Goal: Task Accomplishment & Management: Use online tool/utility

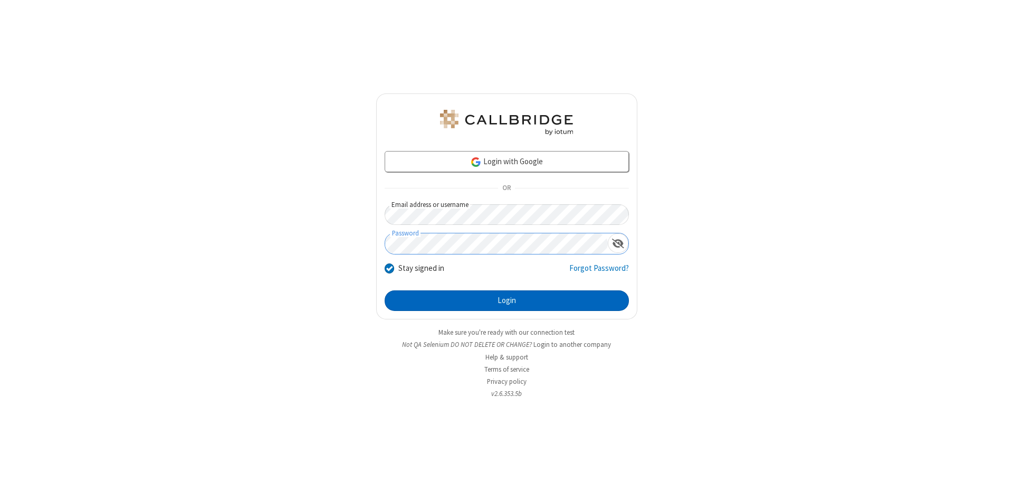
click at [507, 301] on button "Login" at bounding box center [507, 300] width 244 height 21
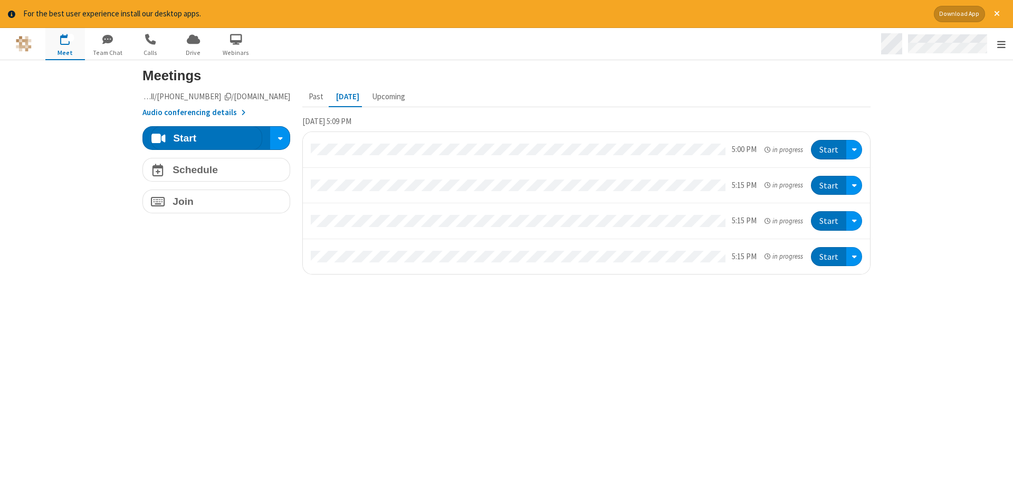
click at [1001, 44] on span "Open menu" at bounding box center [1001, 44] width 8 height 11
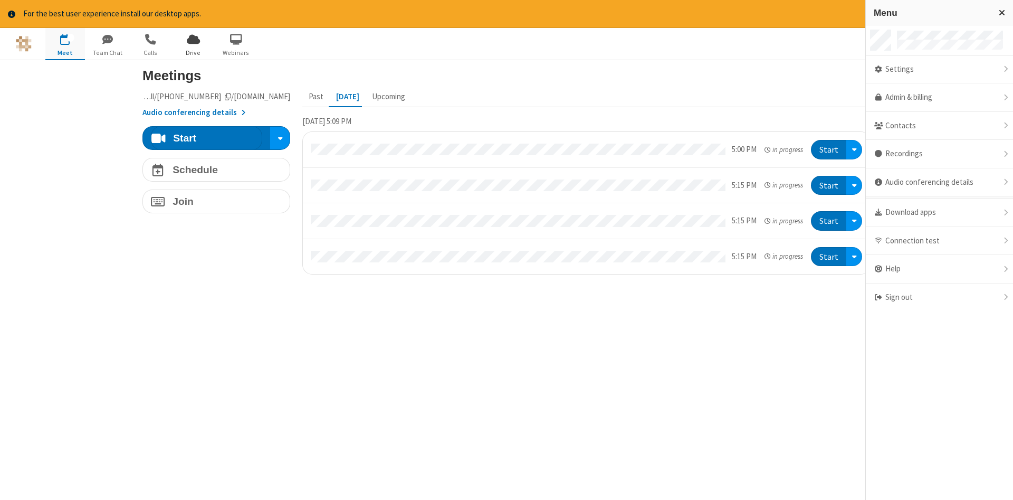
click at [193, 52] on span "Drive" at bounding box center [194, 52] width 40 height 9
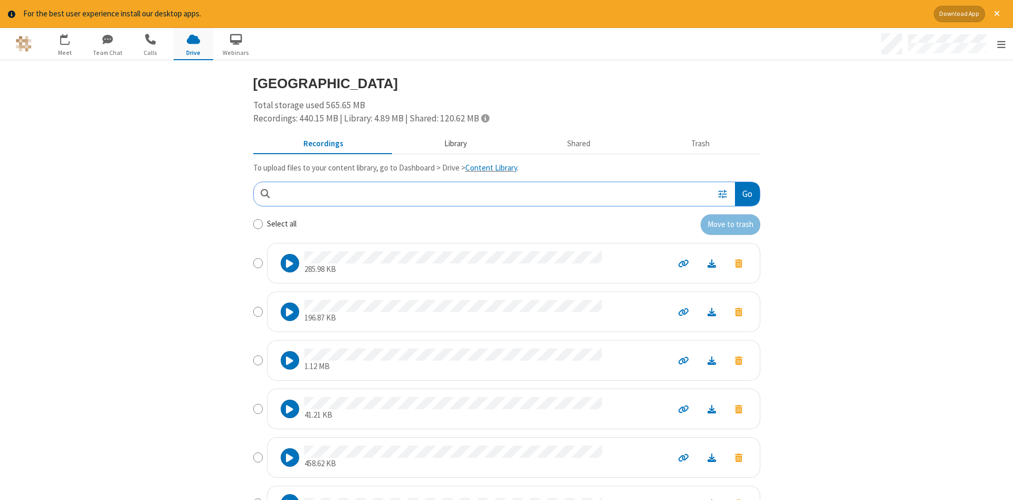
click at [454, 143] on button "Library" at bounding box center [455, 143] width 123 height 20
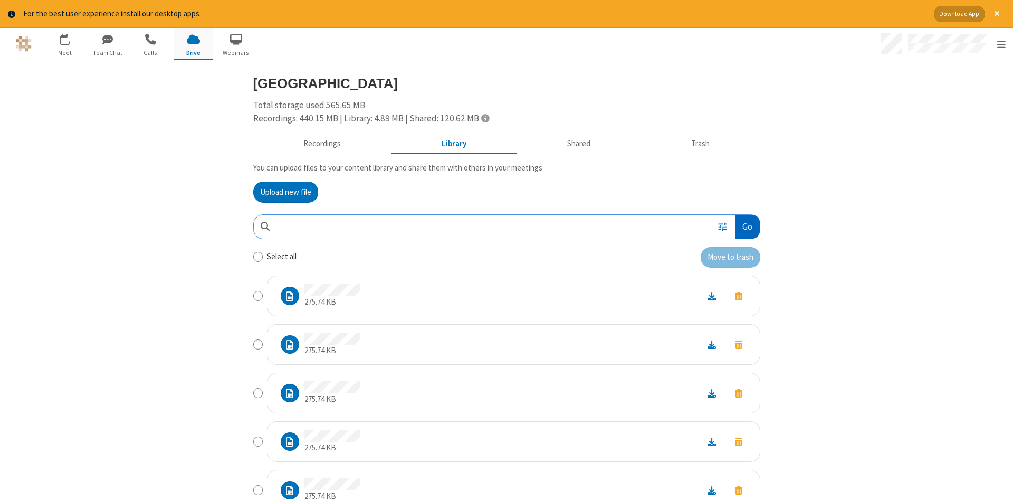
click at [747, 226] on button "Go" at bounding box center [747, 227] width 24 height 24
click at [285, 192] on button "Upload new file" at bounding box center [285, 192] width 65 height 21
